Goal: Contribute content

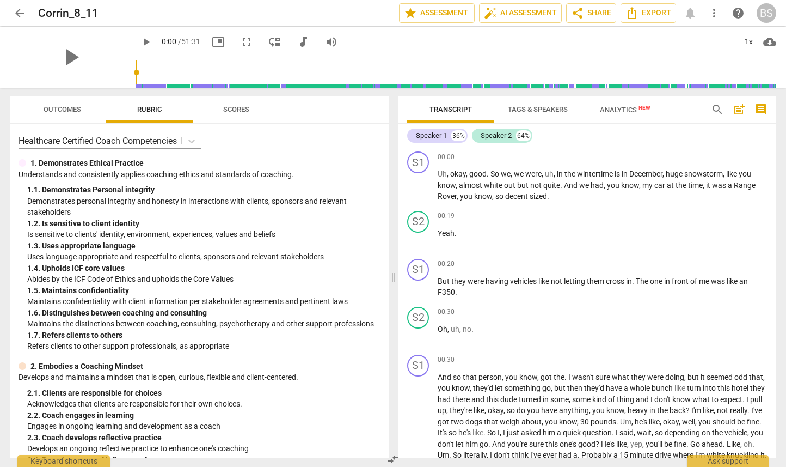
click at [21, 11] on span "arrow_back" at bounding box center [19, 13] width 13 height 13
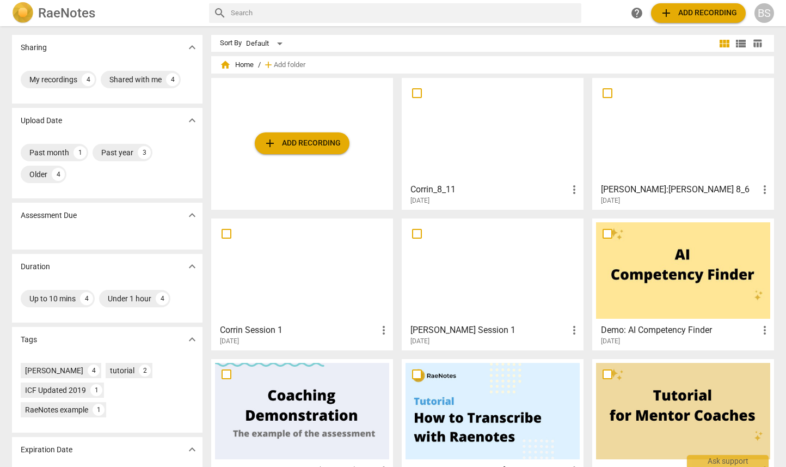
click at [293, 144] on span "add Add recording" at bounding box center [302, 143] width 77 height 13
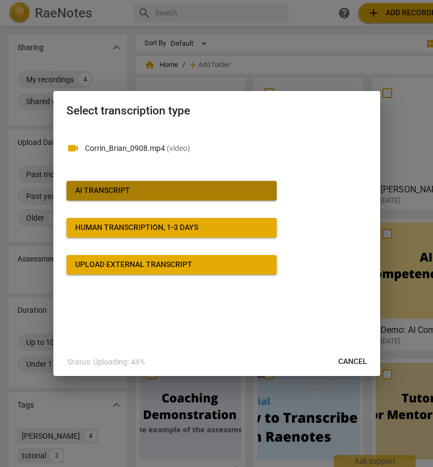
click at [141, 190] on span "AI Transcript" at bounding box center [171, 190] width 193 height 11
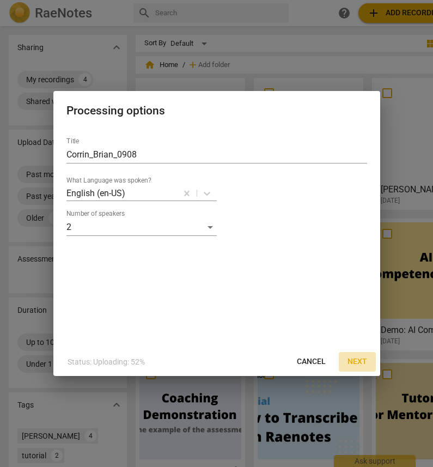
click at [356, 361] on span "Next" at bounding box center [357, 361] width 20 height 11
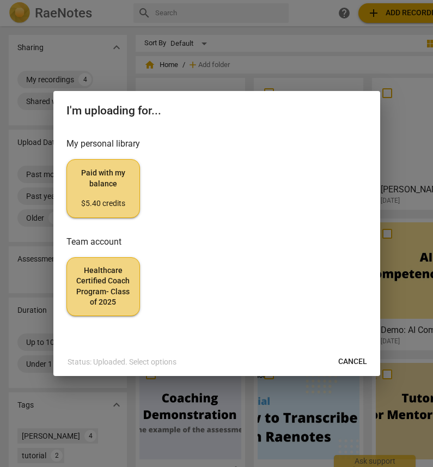
click at [100, 283] on span "Healthcare Certified Coach Program- Class of 2025" at bounding box center [103, 286] width 55 height 42
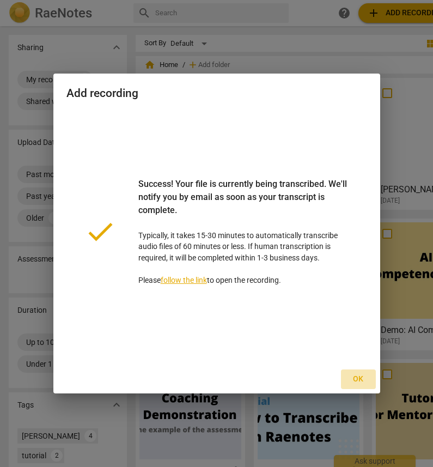
click at [358, 380] on span "Ok" at bounding box center [358, 379] width 17 height 11
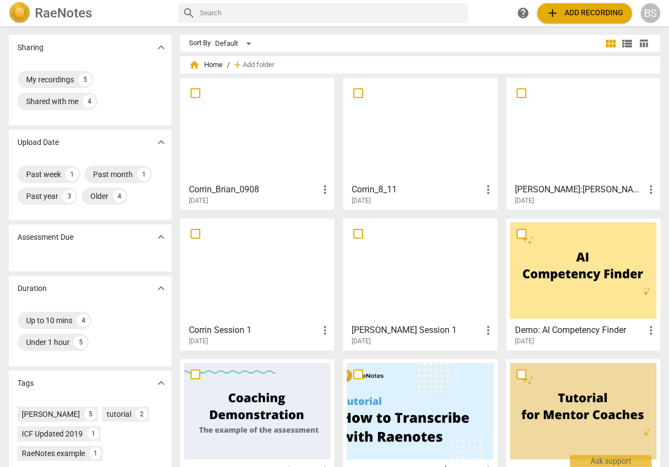
click at [323, 187] on span "more_vert" at bounding box center [325, 189] width 13 height 13
click at [259, 135] on div at bounding box center [334, 233] width 669 height 467
click at [246, 128] on div at bounding box center [257, 130] width 147 height 96
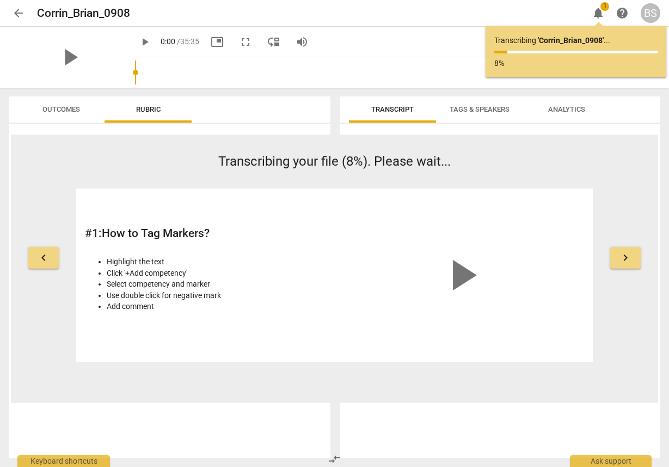
click at [18, 15] on span "arrow_back" at bounding box center [18, 13] width 13 height 13
